Goal: Information Seeking & Learning: Learn about a topic

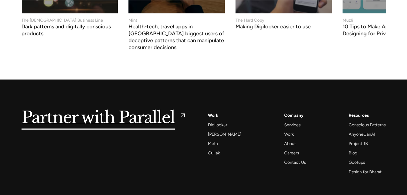
scroll to position [2348, 0]
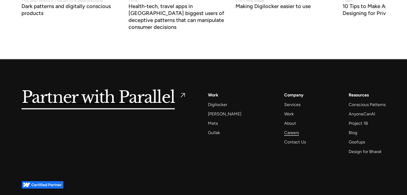
click at [288, 129] on div "Careers" at bounding box center [291, 132] width 15 height 7
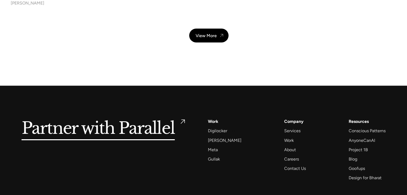
scroll to position [1949, 0]
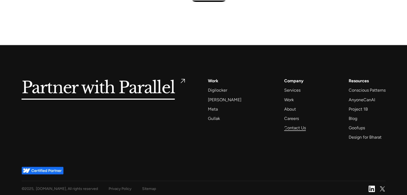
click at [285, 128] on div "Contact Us" at bounding box center [295, 127] width 22 height 7
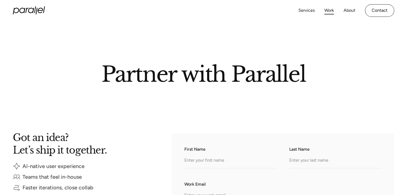
click at [332, 13] on link "Work" at bounding box center [329, 11] width 10 height 8
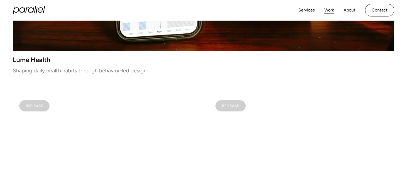
scroll to position [134, 0]
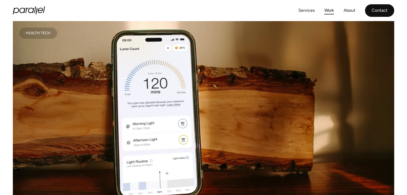
click at [387, 10] on link "Contact" at bounding box center [379, 10] width 29 height 13
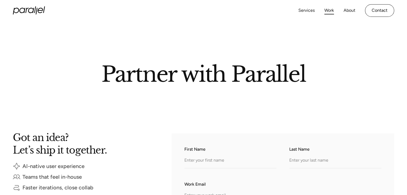
click at [328, 9] on link "Work" at bounding box center [329, 11] width 10 height 8
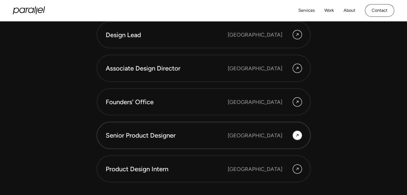
scroll to position [1467, 0]
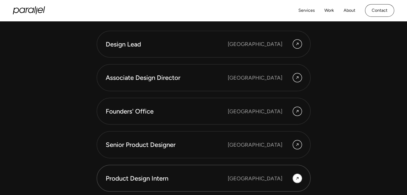
click at [273, 176] on div "Bangalore" at bounding box center [255, 179] width 55 height 8
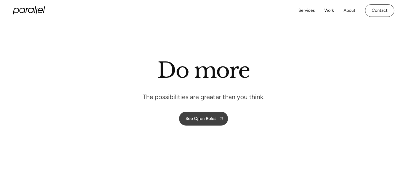
click at [199, 119] on div "See Open Roles" at bounding box center [201, 118] width 31 height 5
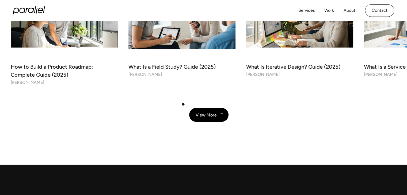
scroll to position [1762, 0]
